Goal: Task Accomplishment & Management: Manage account settings

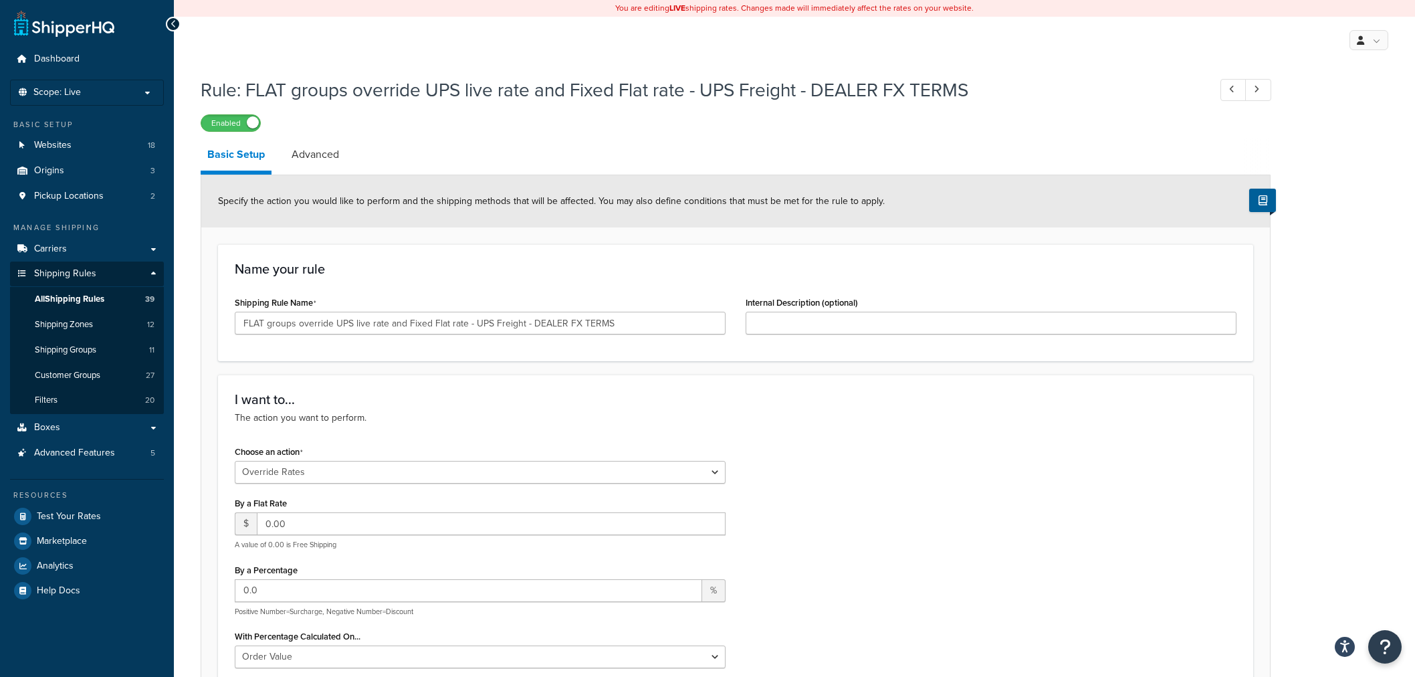
select select "OVERRIDE"
select select "ITEM"
select select "OVERRIDE"
select select "ITEM"
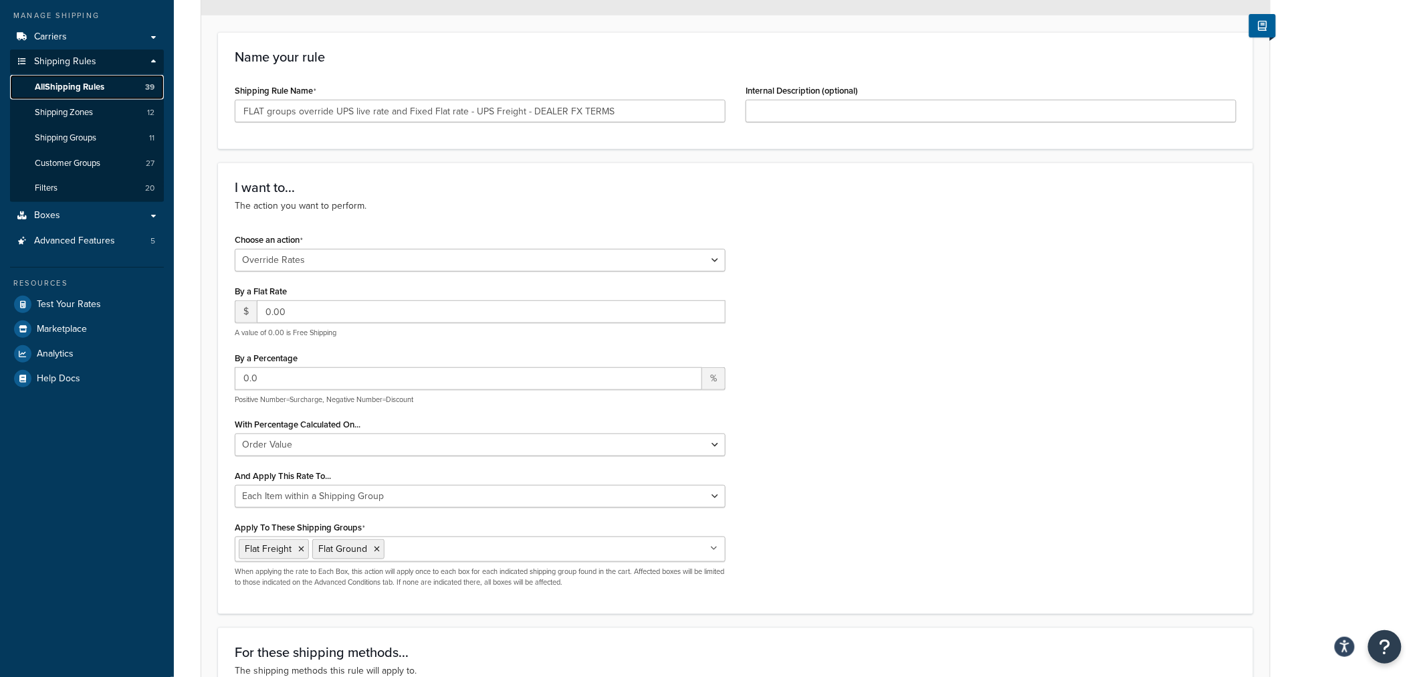
click at [64, 89] on span "All Shipping Rules" at bounding box center [70, 87] width 70 height 11
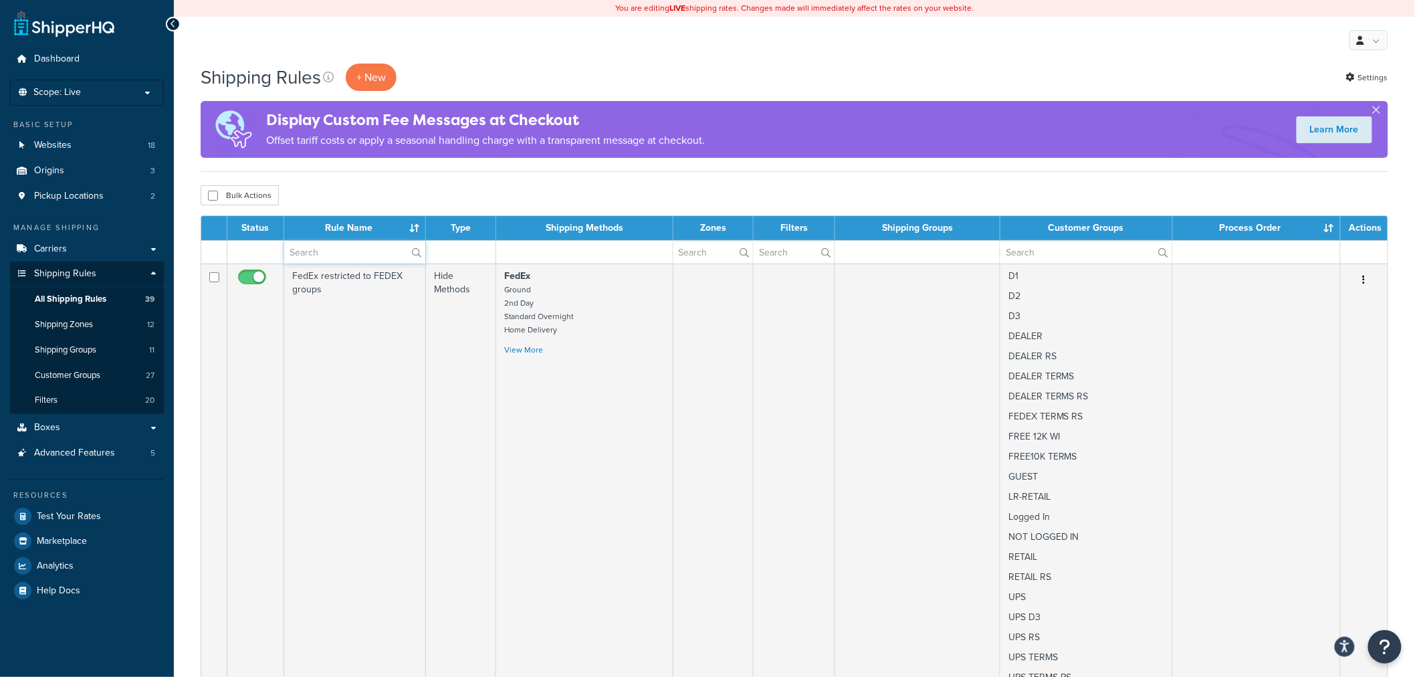
click at [333, 249] on input "text" at bounding box center [354, 252] width 141 height 23
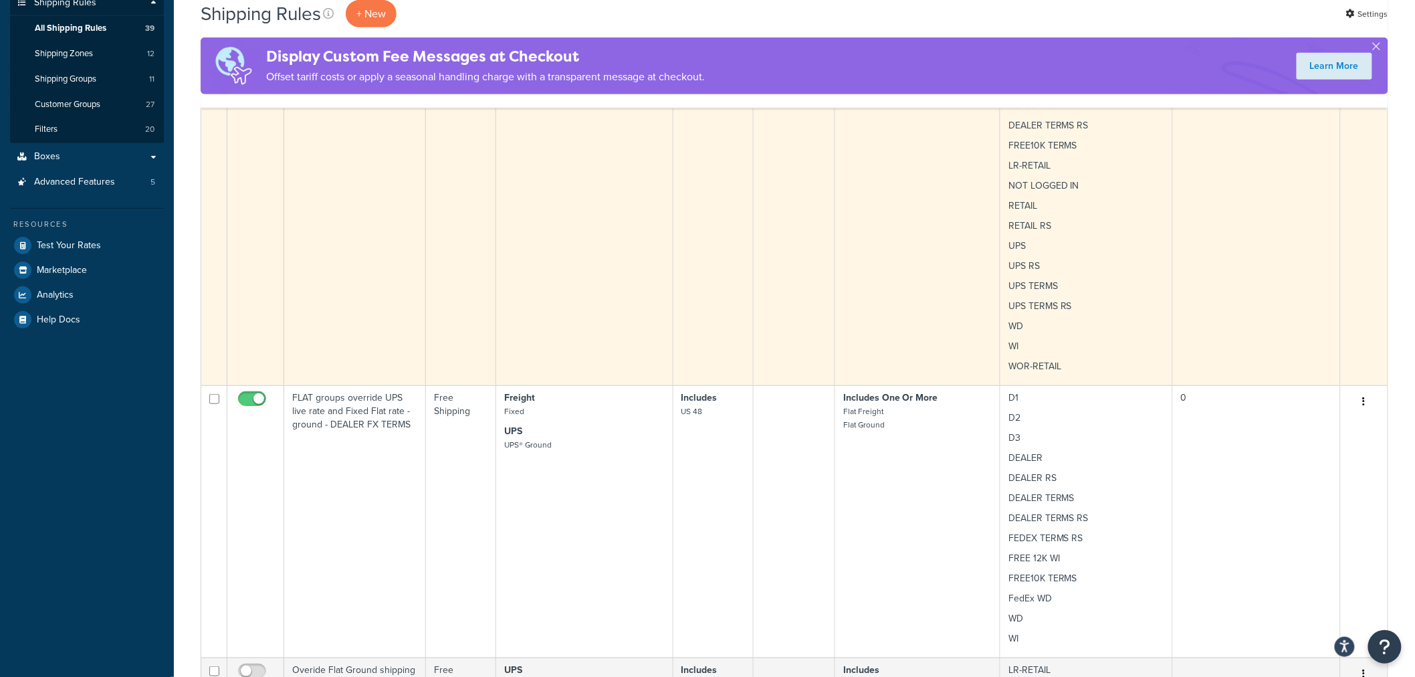
scroll to position [297, 0]
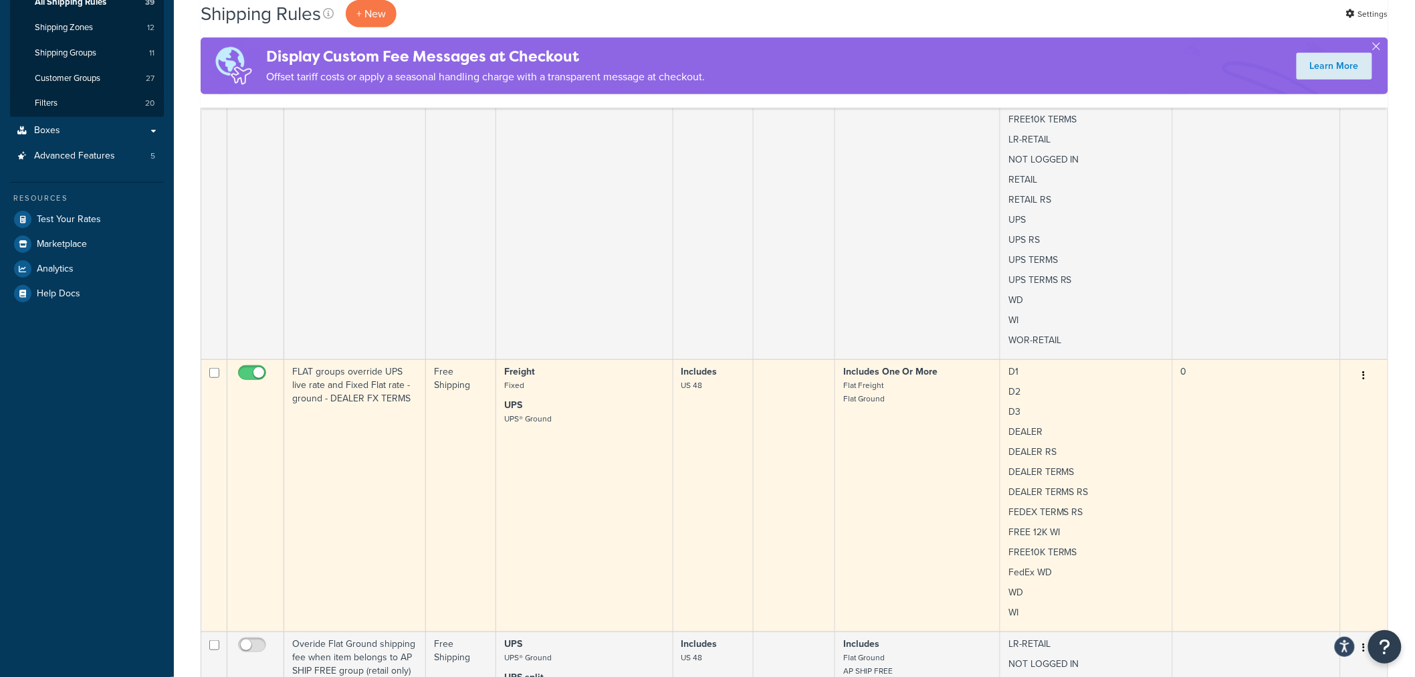
type input "ground"
click at [352, 418] on td "FLAT groups override UPS live rate and Fixed Flat rate - ground - DEALER FX TER…" at bounding box center [355, 495] width 142 height 272
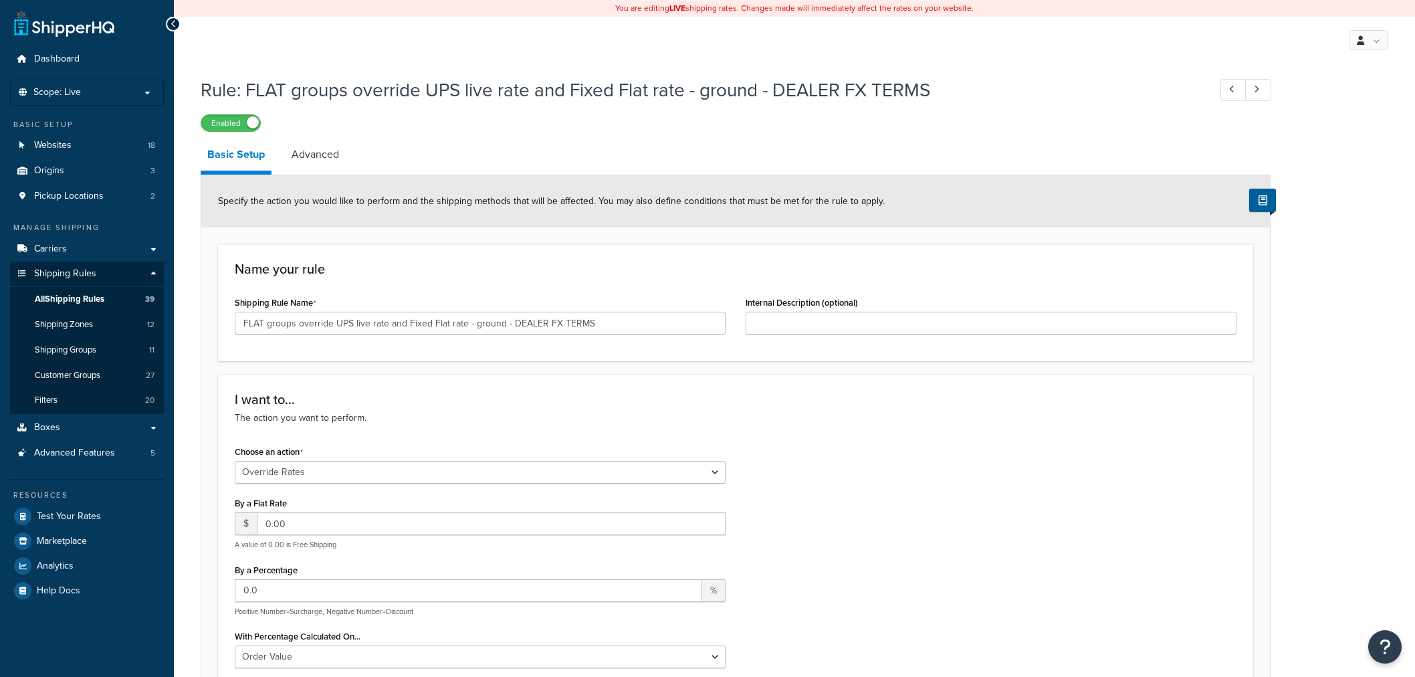
select select "OVERRIDE"
select select "ITEM"
click at [303, 318] on input "FLAT groups override UPS live rate and Fixed Flat rate - ground - DEALER FX TER…" at bounding box center [480, 323] width 491 height 23
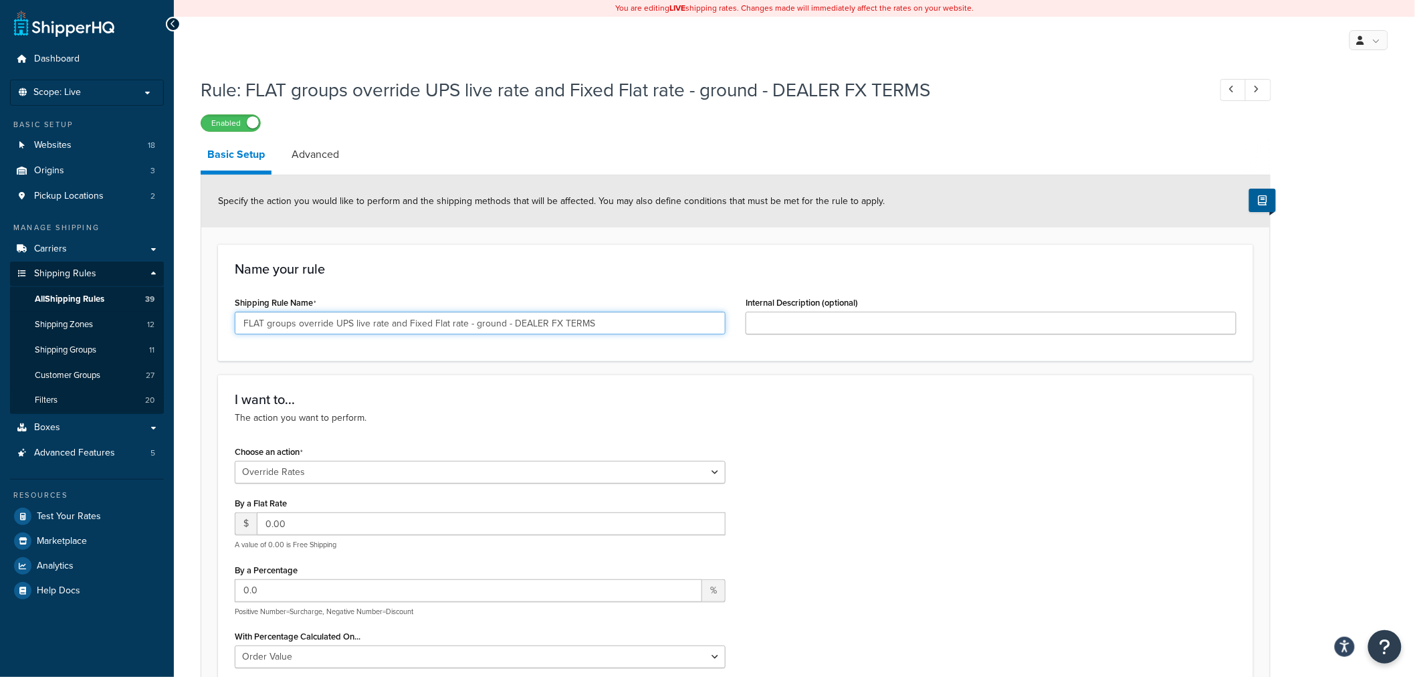
paste input "ALL DEALERS (exc. UPS groups)"
type input "FLAT groups override UPS live rate and Fixed Flat rate - ground - DEALER FX TER…"
click at [57, 296] on span "All Shipping Rules" at bounding box center [70, 299] width 70 height 11
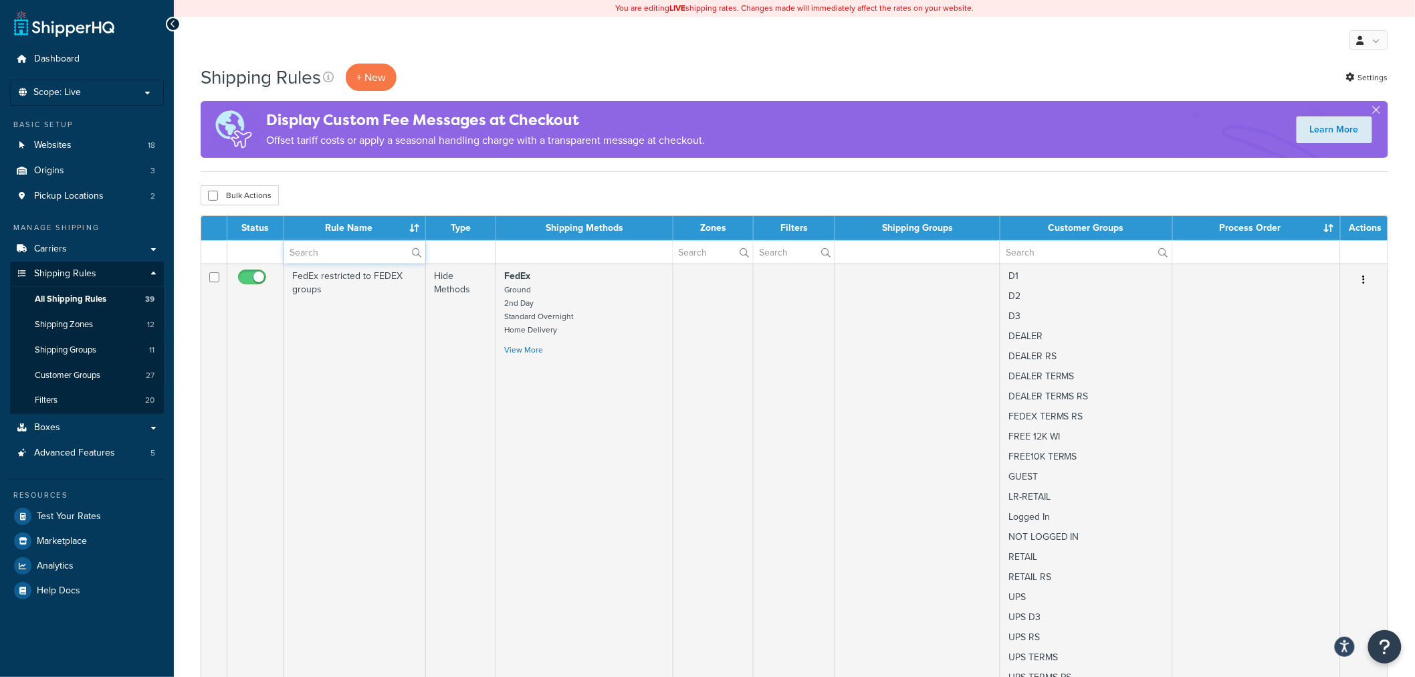
click at [328, 261] on input "text" at bounding box center [354, 252] width 141 height 23
type input "fedex"
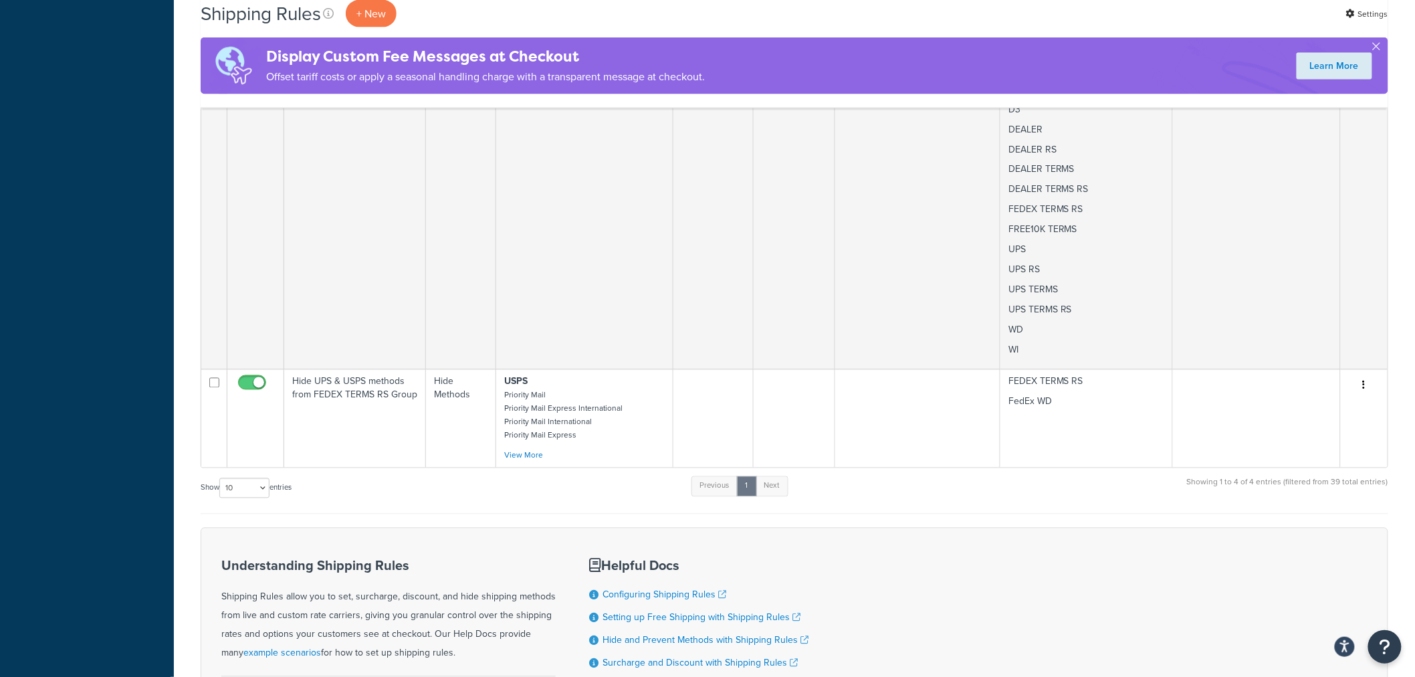
scroll to position [1054, 0]
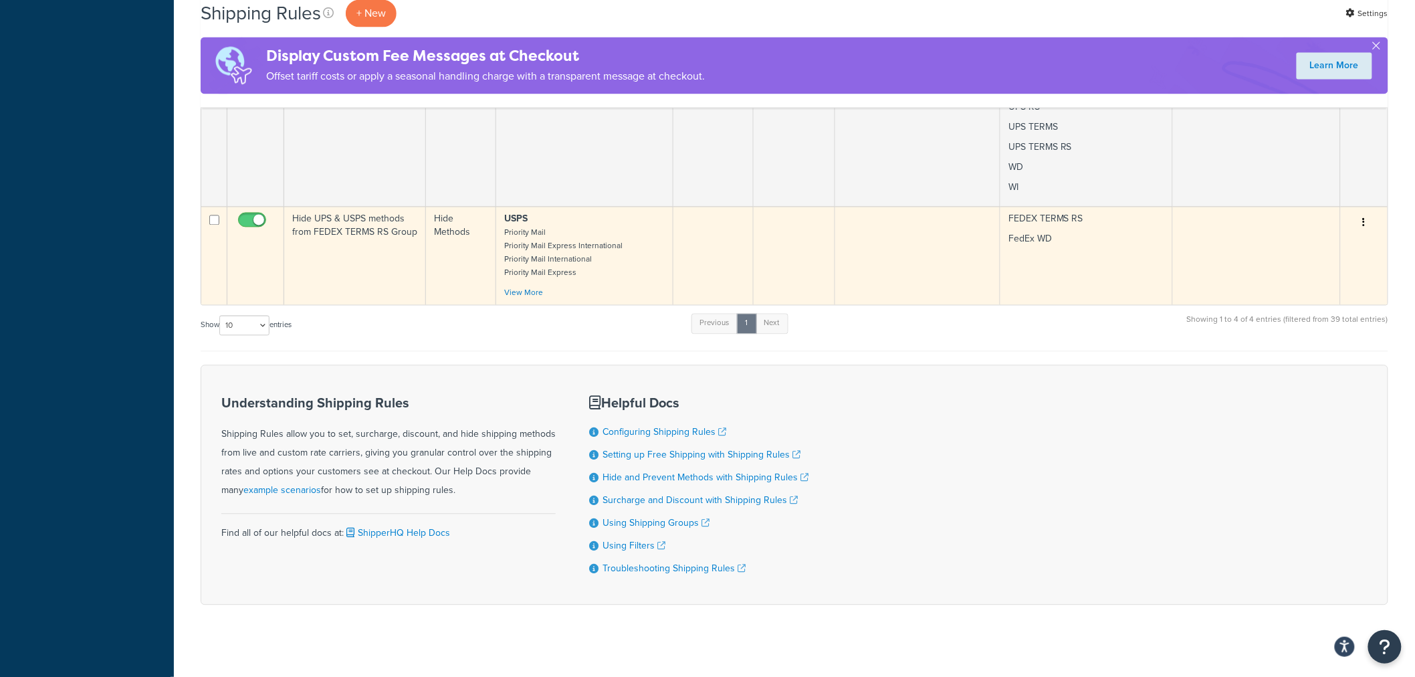
click at [335, 221] on td "Hide UPS & USPS methods from FEDEX TERMS RS Group" at bounding box center [355, 256] width 142 height 98
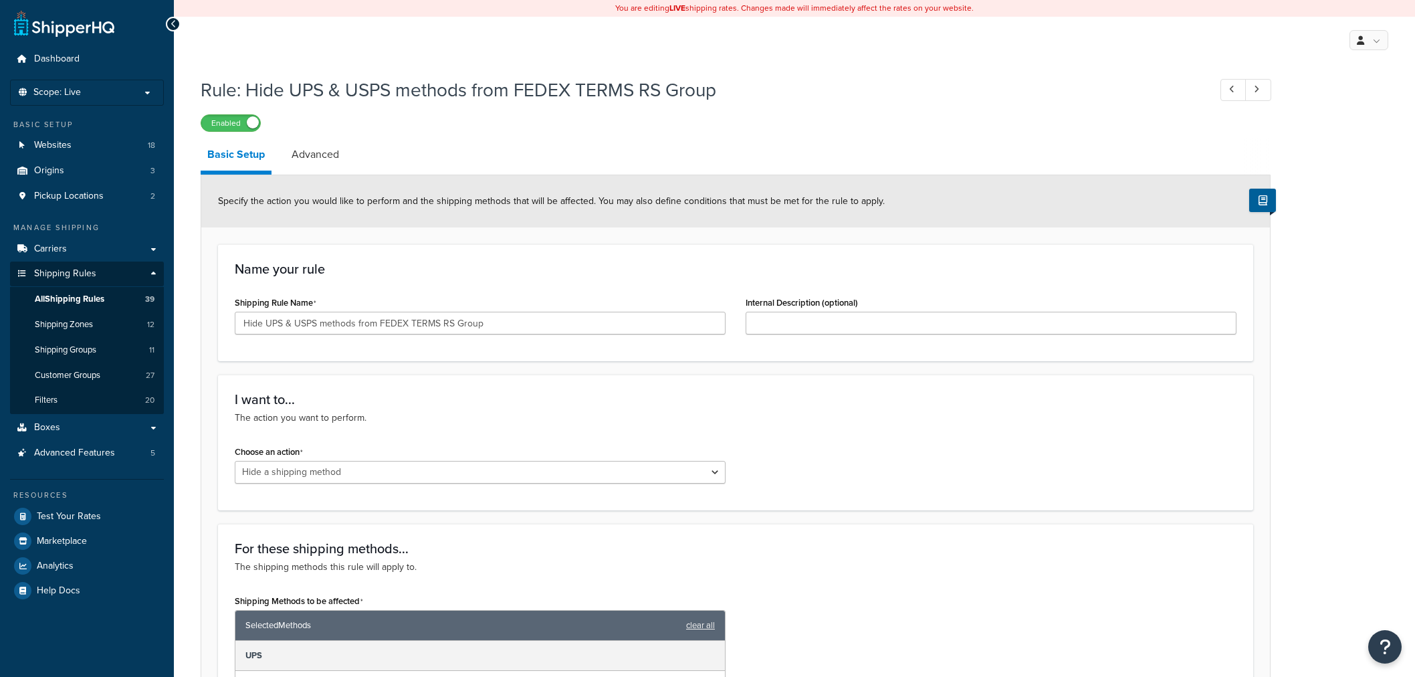
select select "HIDE"
click at [550, 324] on input "Hide UPS & USPS methods from FEDEX TERMS RS Group" at bounding box center [480, 323] width 491 height 23
click at [500, 318] on input "Hide UPS & USPS methods from FEDEX TERMS RS Group" at bounding box center [480, 323] width 491 height 23
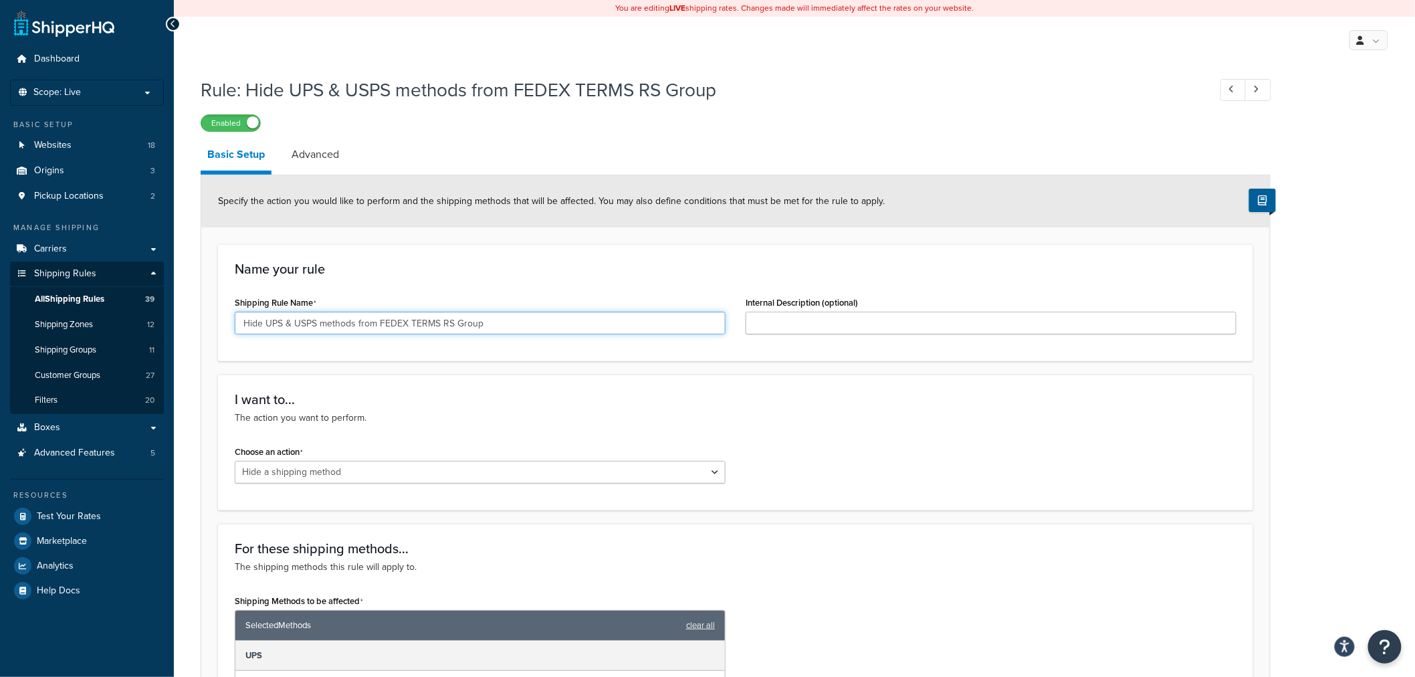
paste input "Groups"
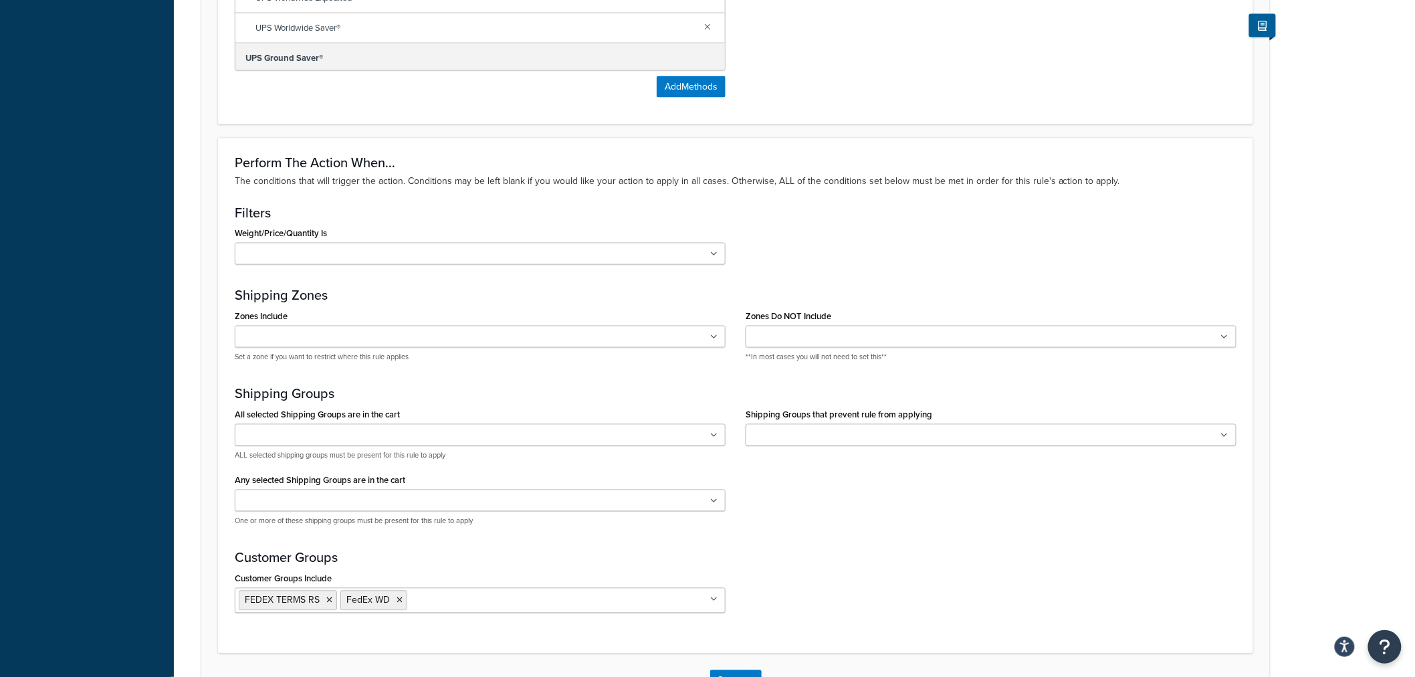
scroll to position [937, 0]
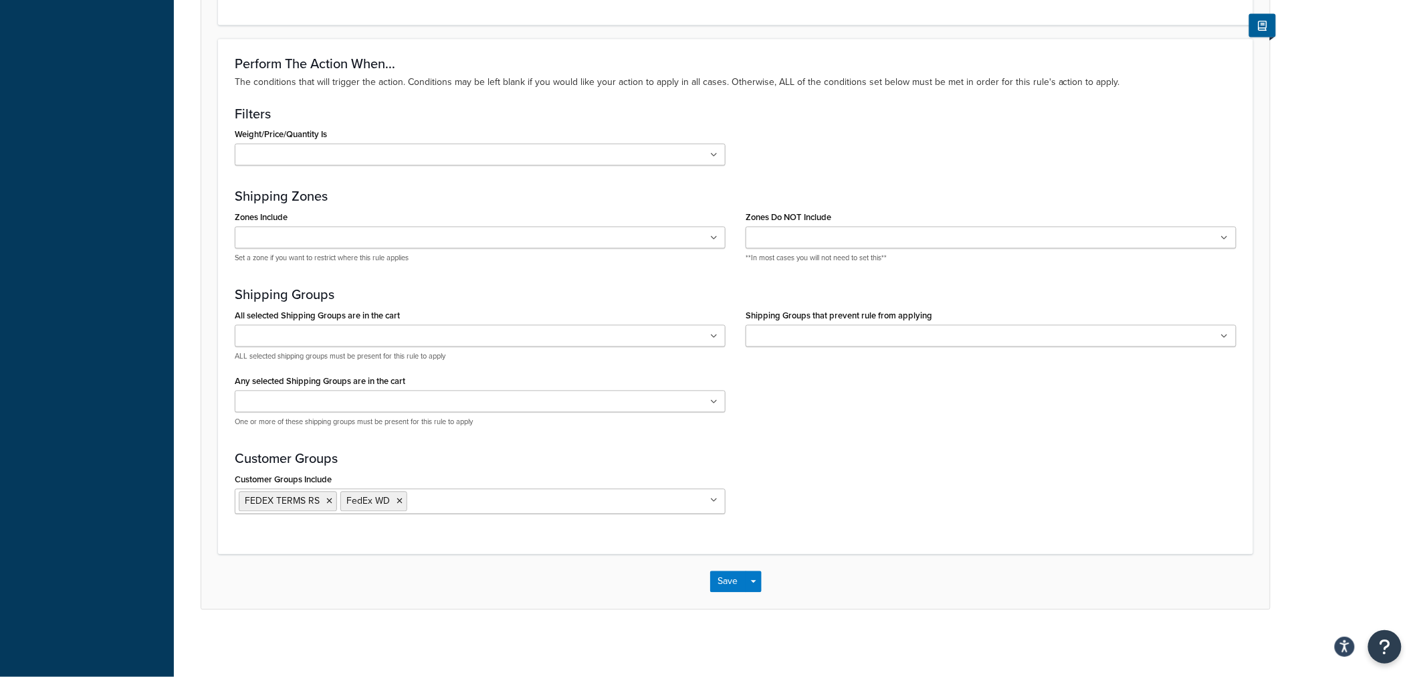
type input "Hide UPS & USPS methods from FEDEX Groups"
click at [754, 577] on button "Save Dropdown" at bounding box center [754, 581] width 16 height 21
click at [758, 607] on button "Save and Edit" at bounding box center [774, 606] width 129 height 28
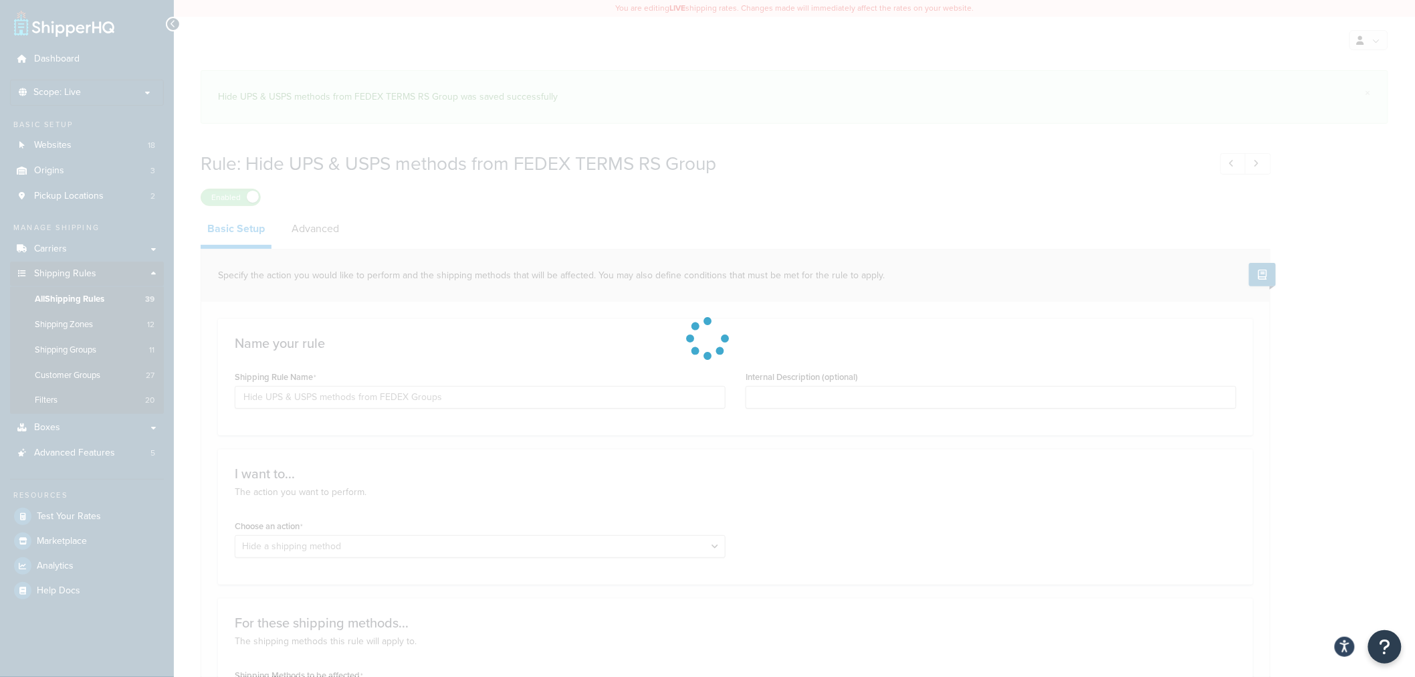
select select "HIDE"
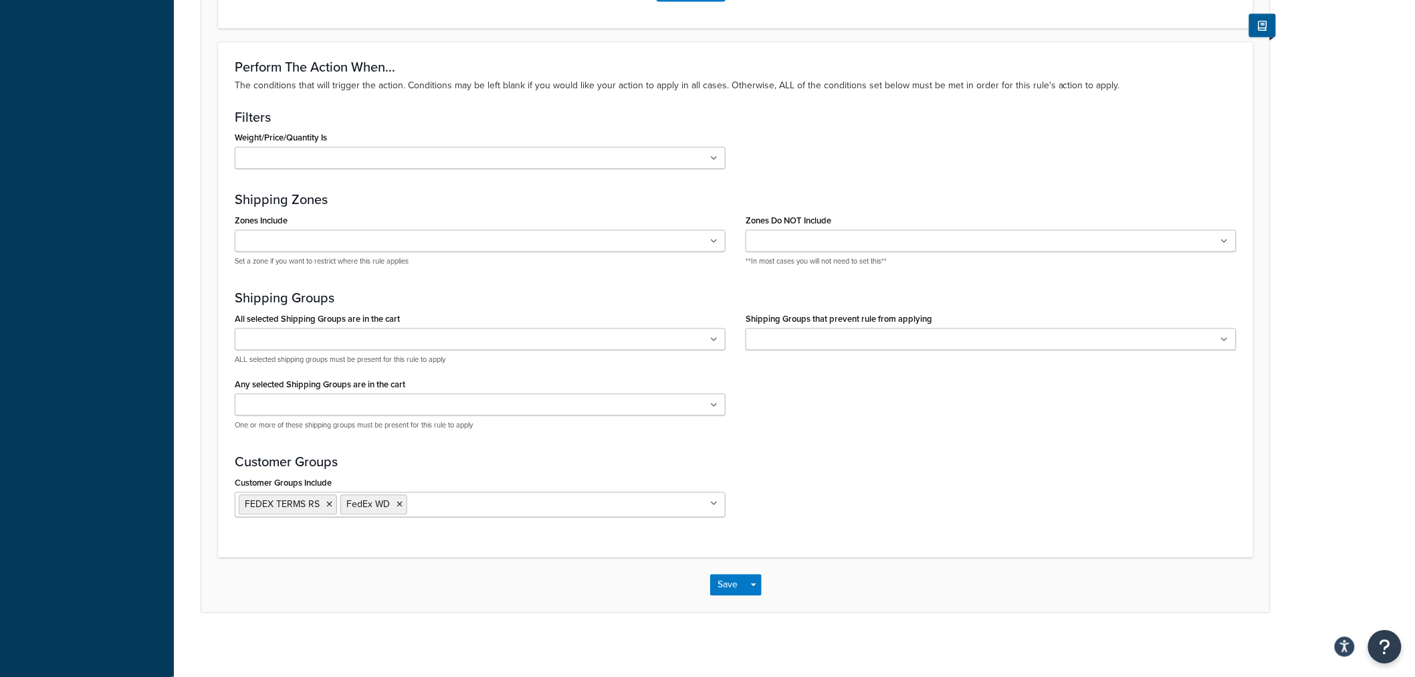
scroll to position [937, 0]
click at [330, 502] on icon at bounding box center [329, 502] width 6 height 8
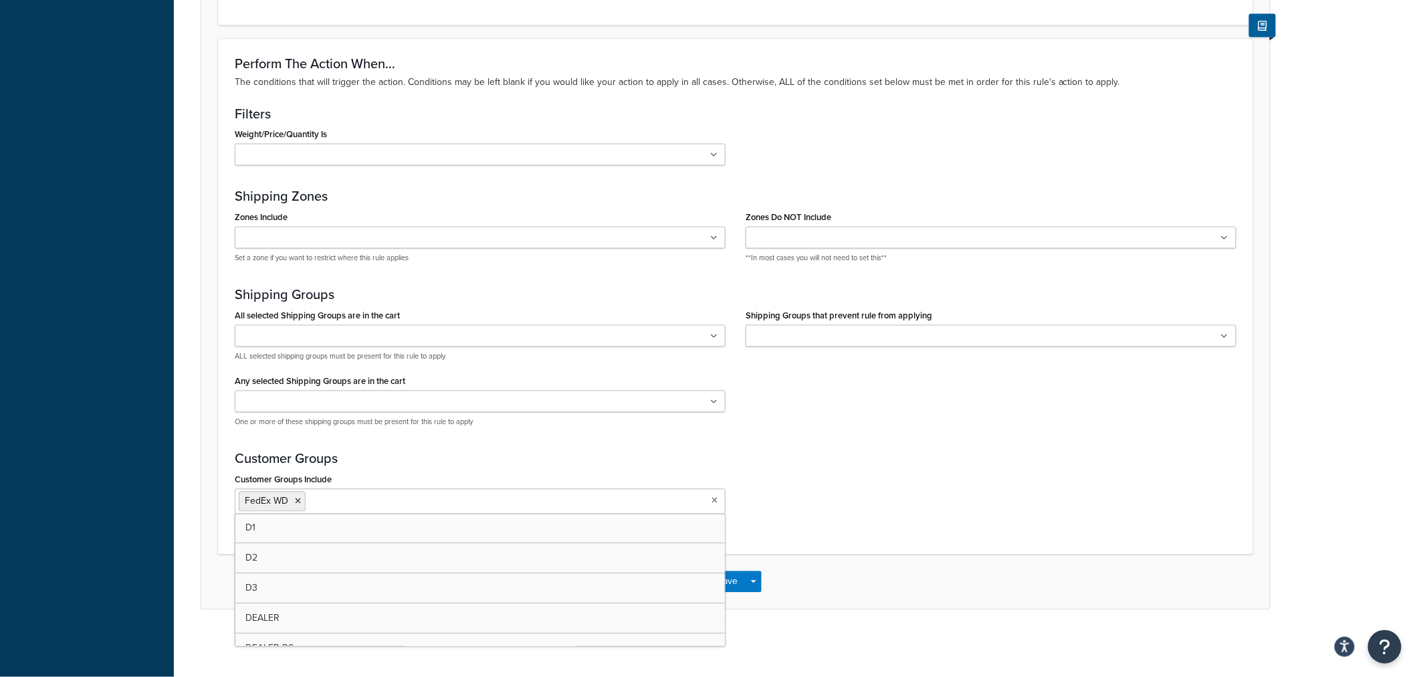
click at [943, 479] on div "Customer Groups Include FedEx WD D1 D2 D3 DEALER DEALER RS DEALER TERMS DEALER …" at bounding box center [736, 497] width 1022 height 54
click at [753, 573] on button "Save Dropdown" at bounding box center [754, 581] width 16 height 21
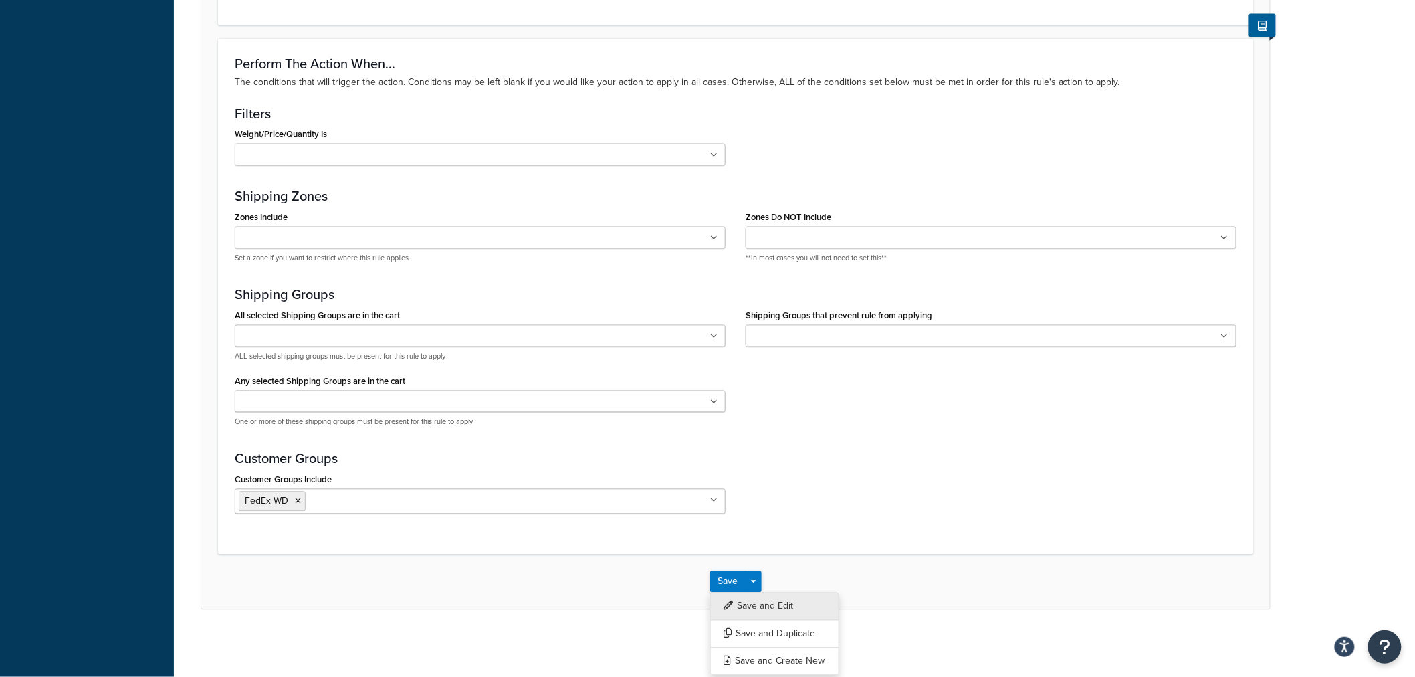
click at [754, 604] on button "Save and Edit" at bounding box center [774, 606] width 129 height 28
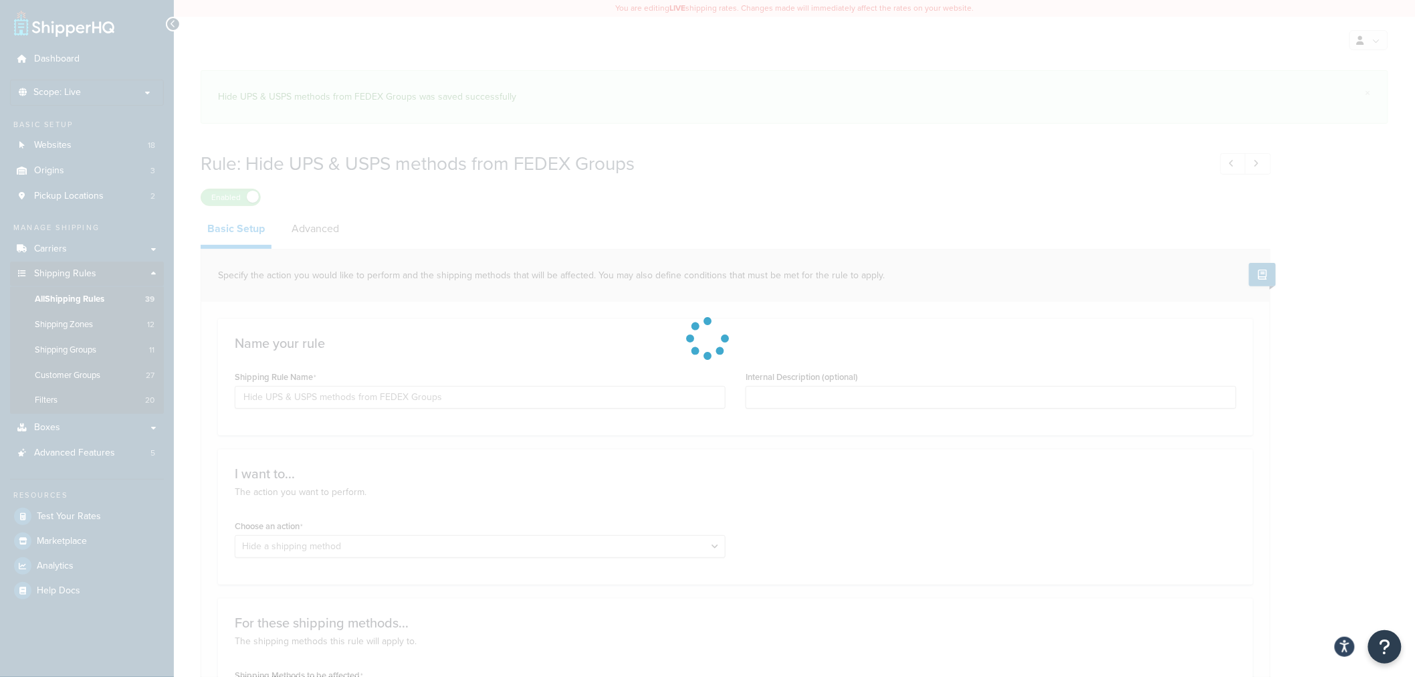
select select "HIDE"
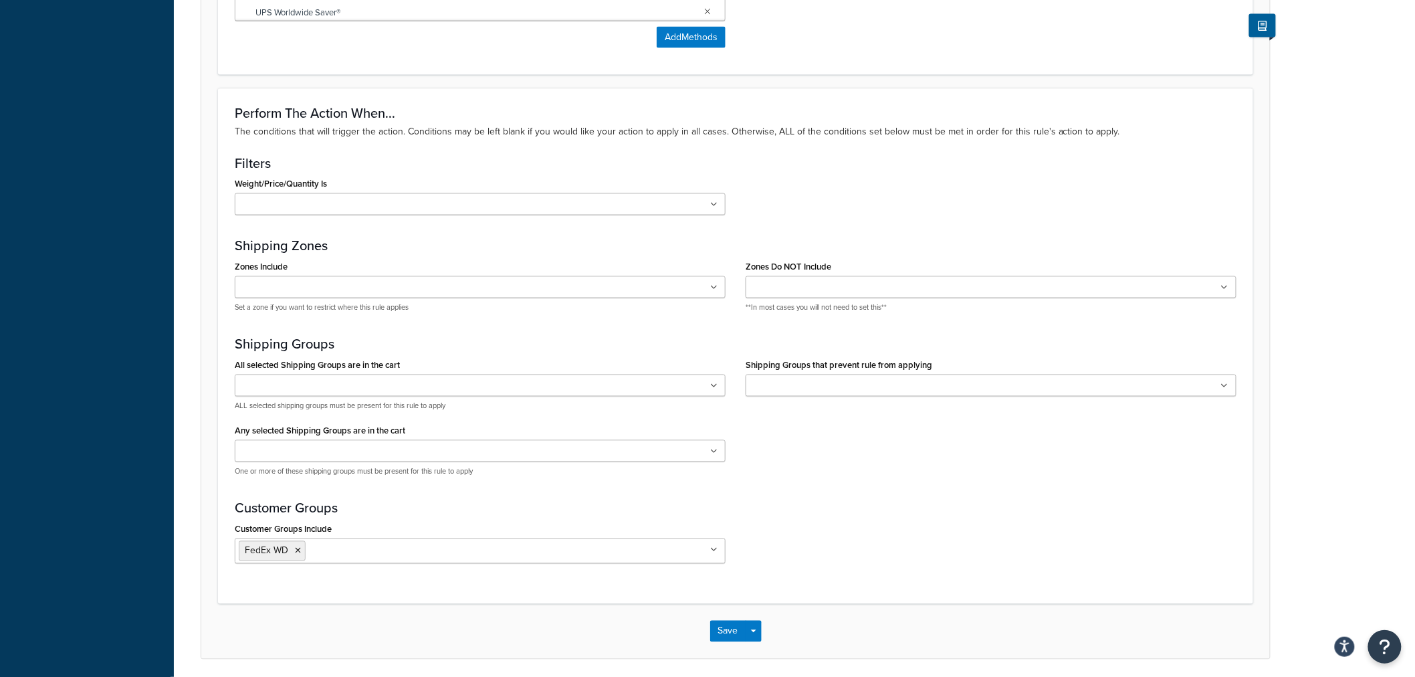
scroll to position [937, 0]
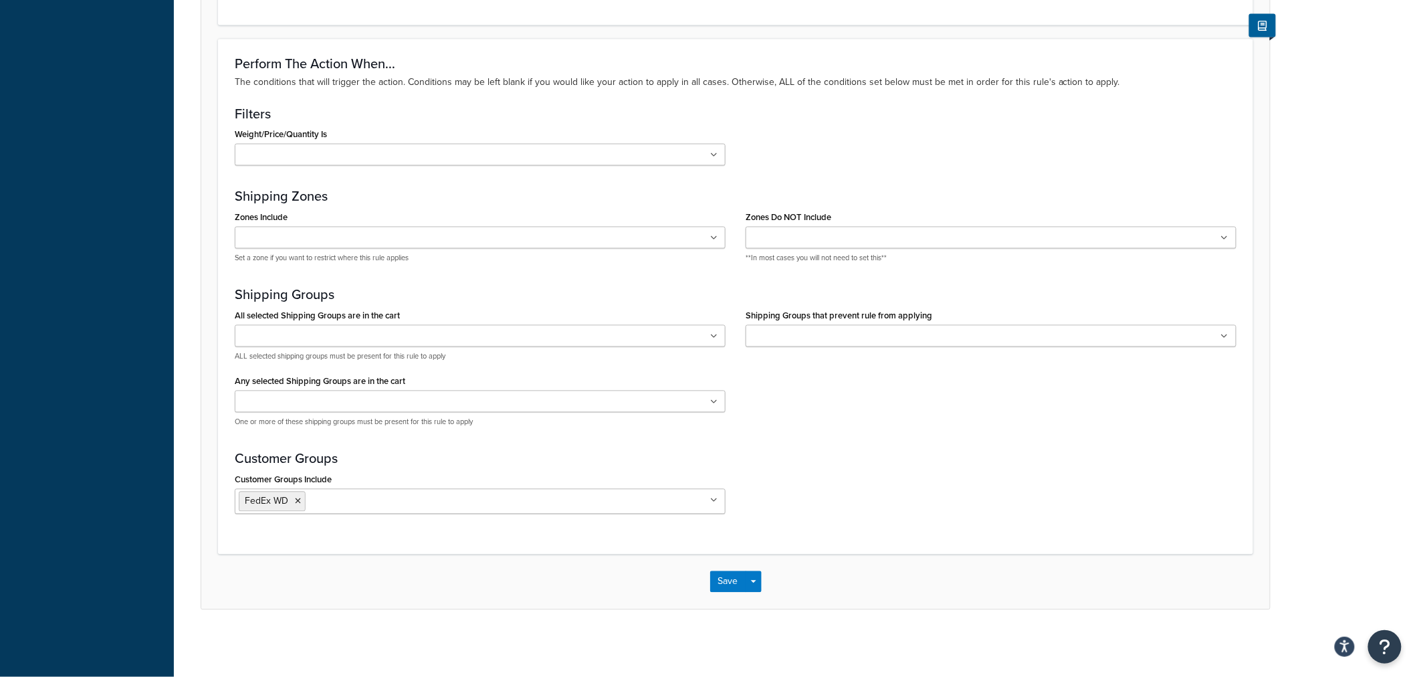
click at [761, 584] on div "Save Save Dropdown Save and Edit Save and Duplicate Save and Create New" at bounding box center [735, 581] width 1069 height 55
click at [732, 584] on button "Save" at bounding box center [728, 581] width 36 height 21
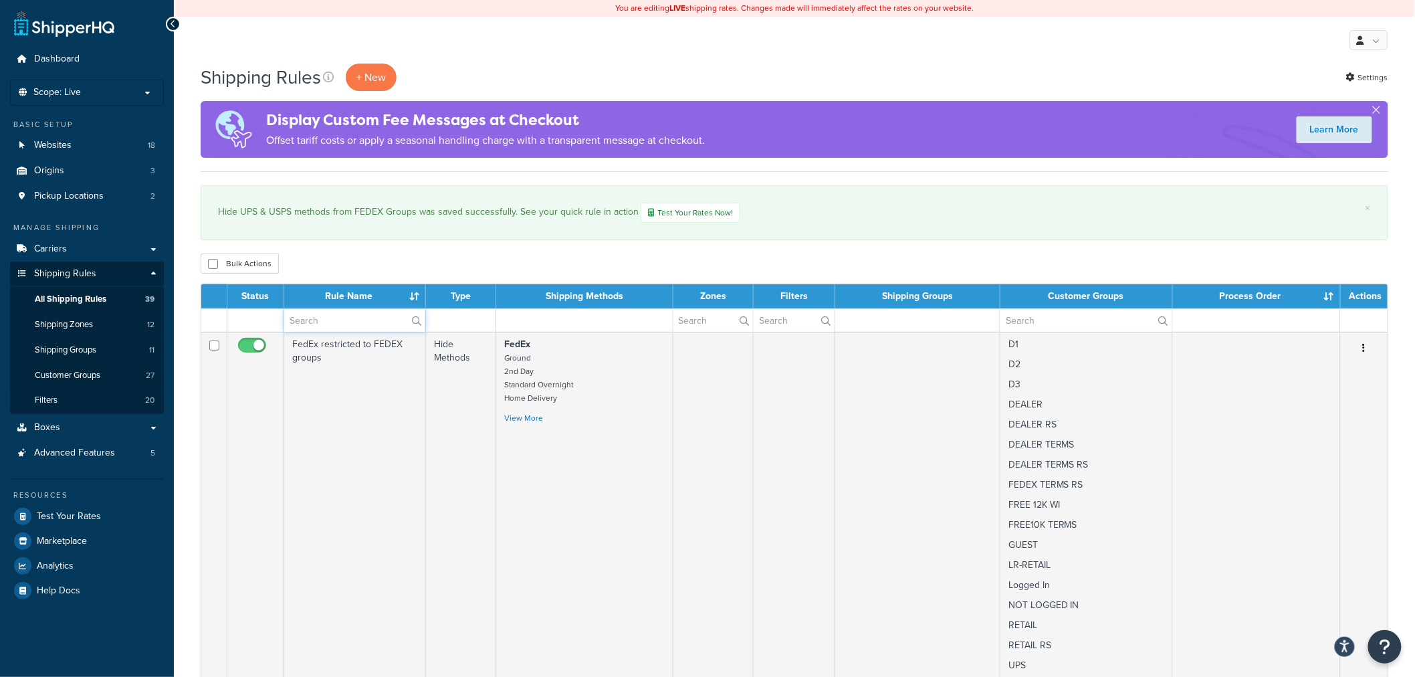
click at [332, 325] on input "text" at bounding box center [354, 320] width 141 height 23
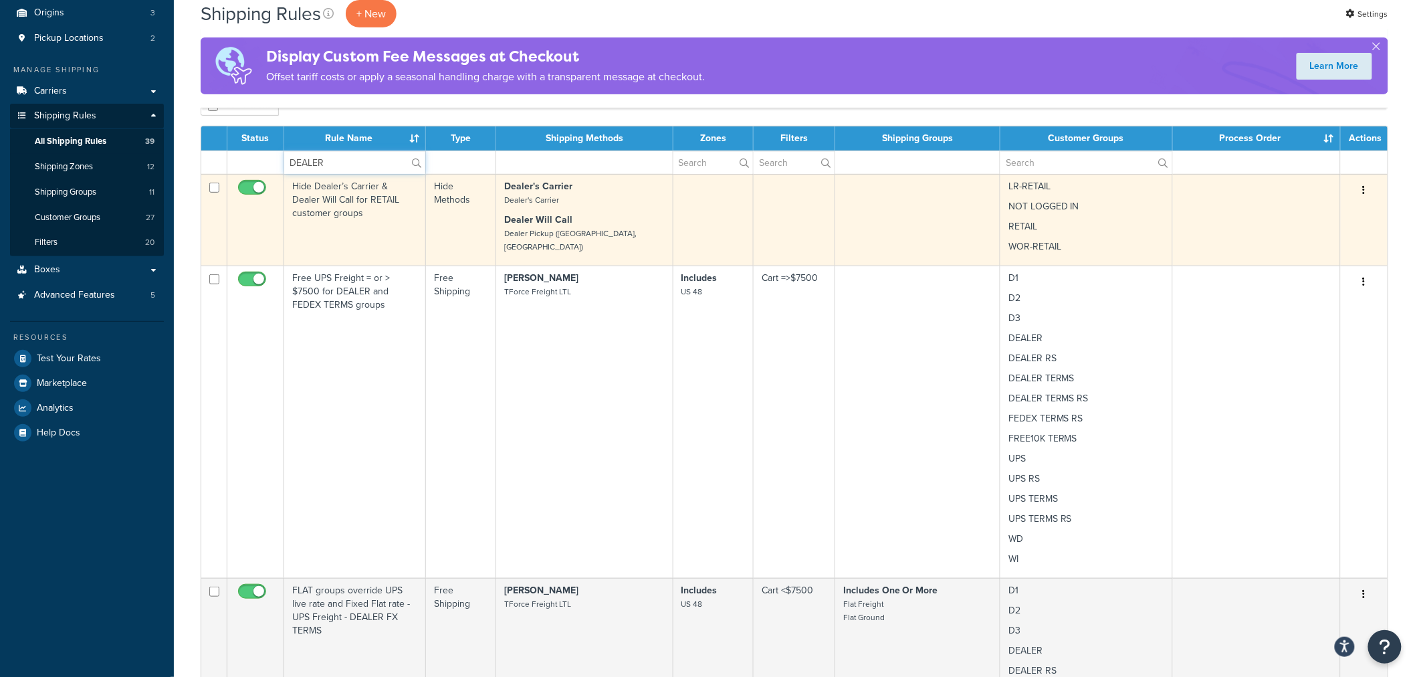
scroll to position [148, 0]
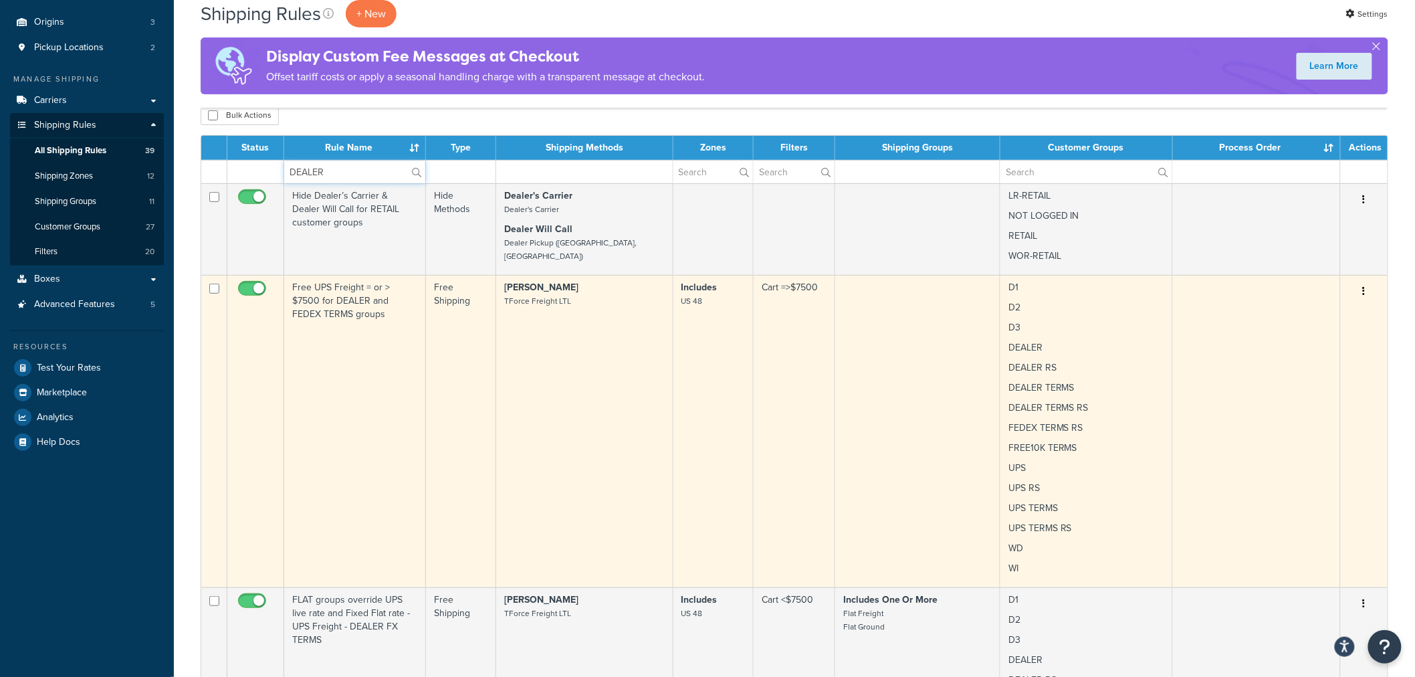
type input "DEALER"
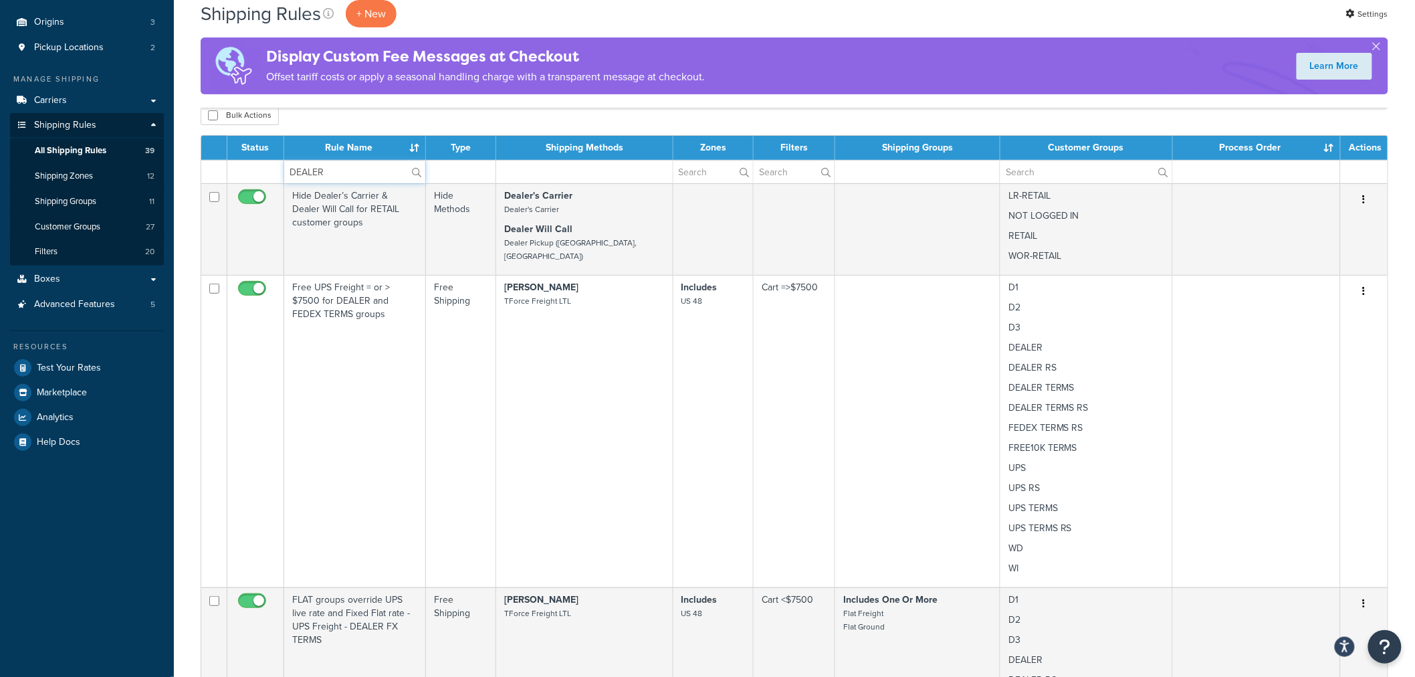
click at [370, 174] on input "DEALER" at bounding box center [354, 171] width 141 height 23
